Goal: Task Accomplishment & Management: Use online tool/utility

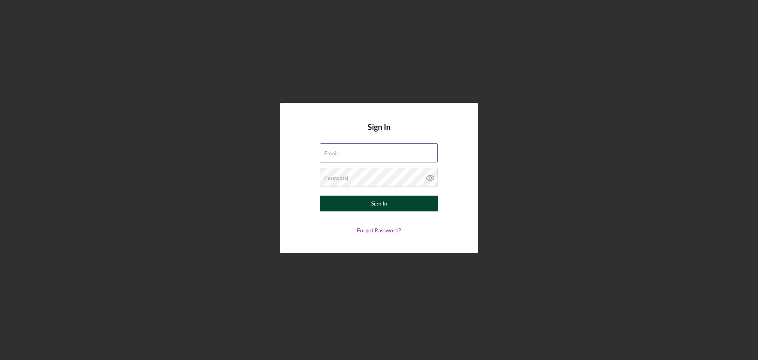
type input "[EMAIL_ADDRESS][DOMAIN_NAME]"
click at [377, 203] on div "Sign In" at bounding box center [379, 203] width 16 height 16
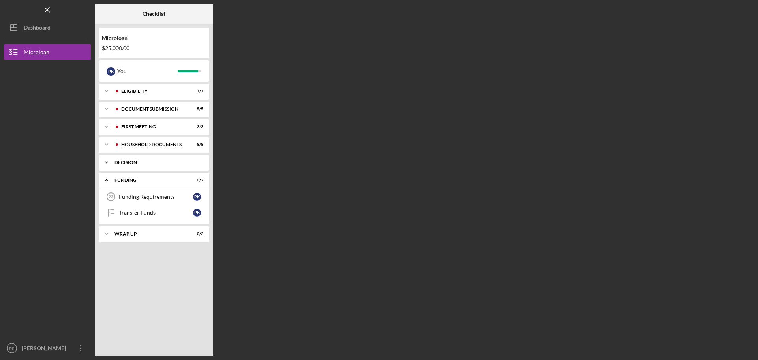
click at [122, 162] on div "decision" at bounding box center [156, 162] width 85 height 5
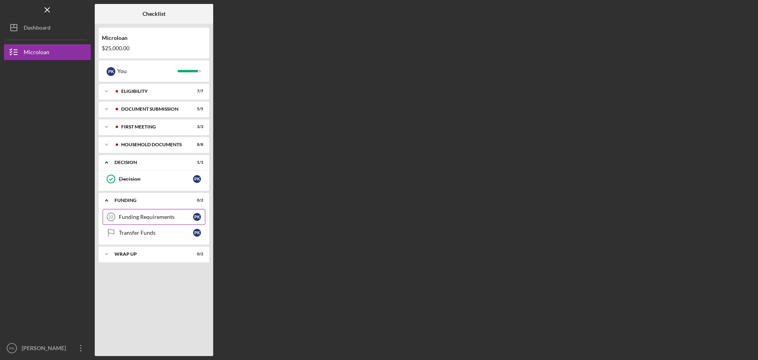
click at [131, 215] on div "Funding Requirements" at bounding box center [156, 217] width 74 height 6
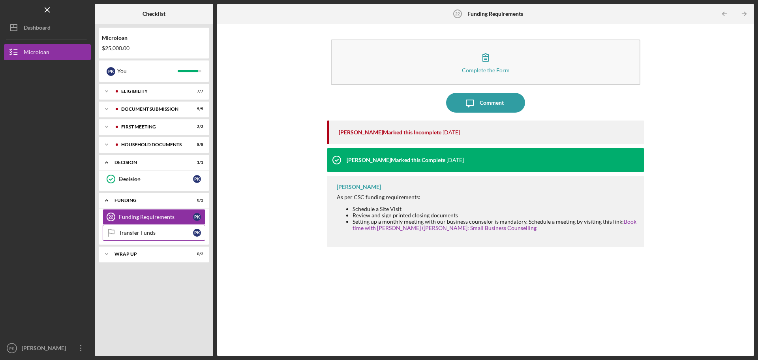
click at [131, 231] on div "Transfer Funds" at bounding box center [156, 232] width 74 height 6
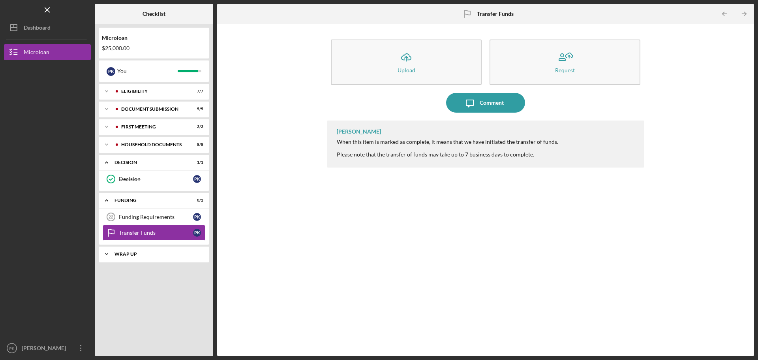
click at [136, 253] on div "Wrap Up" at bounding box center [156, 253] width 85 height 5
click at [138, 265] on div "Confirm Funds Have Been Received" at bounding box center [156, 270] width 74 height 13
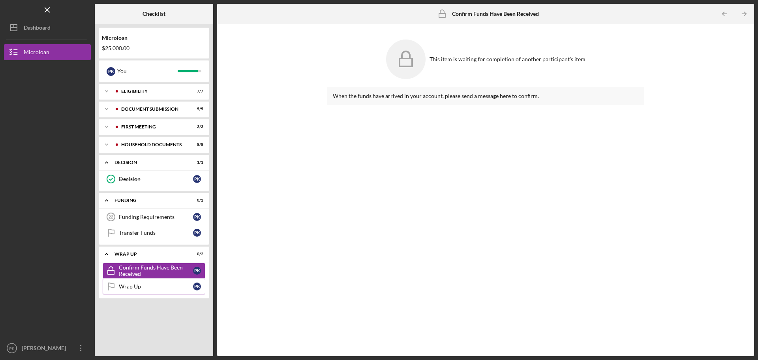
click at [136, 285] on div "Wrap Up" at bounding box center [156, 286] width 74 height 6
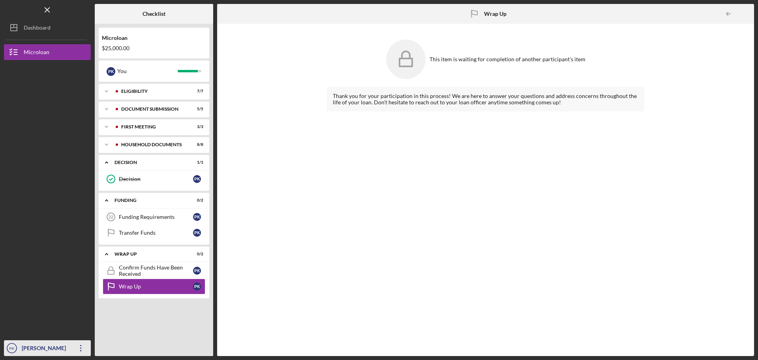
click at [82, 350] on icon "Icon/Overflow" at bounding box center [81, 348] width 20 height 20
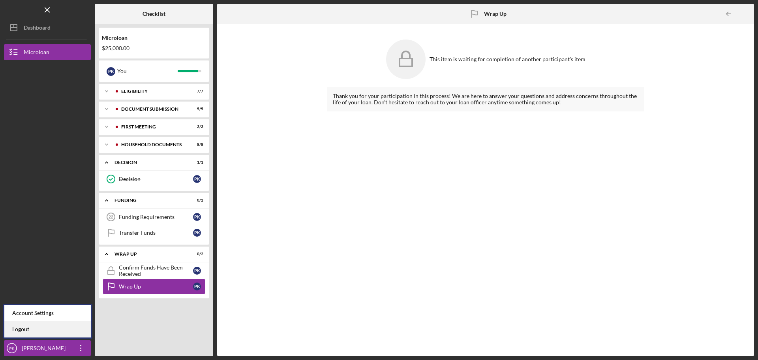
click at [23, 328] on link "Logout" at bounding box center [47, 329] width 87 height 16
